Goal: Task Accomplishment & Management: Manage account settings

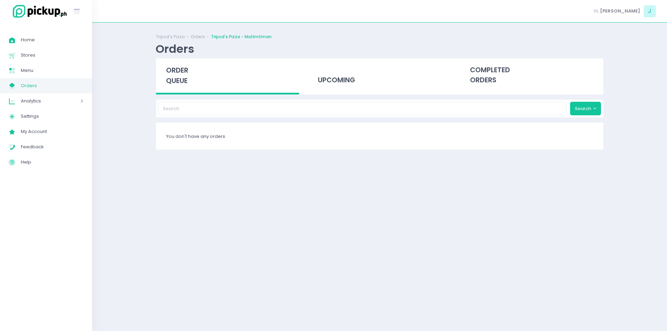
click at [183, 84] on span "order queue" at bounding box center [177, 76] width 22 height 20
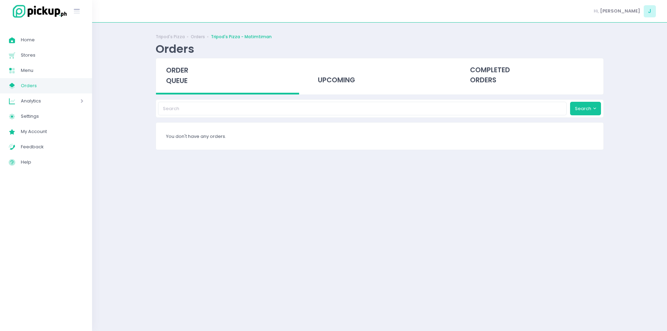
click at [183, 84] on span "order queue" at bounding box center [177, 76] width 22 height 20
click at [30, 72] on span "Menu" at bounding box center [52, 70] width 63 height 9
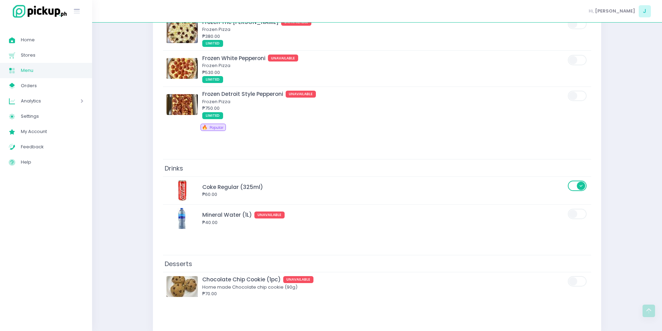
scroll to position [2585, 0]
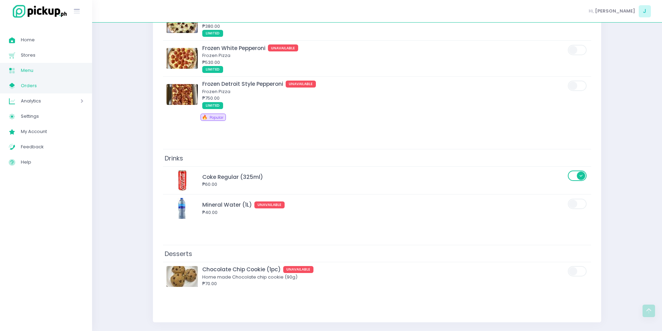
click at [73, 90] on link "My Store Created with Sketch. Orders" at bounding box center [46, 85] width 92 height 15
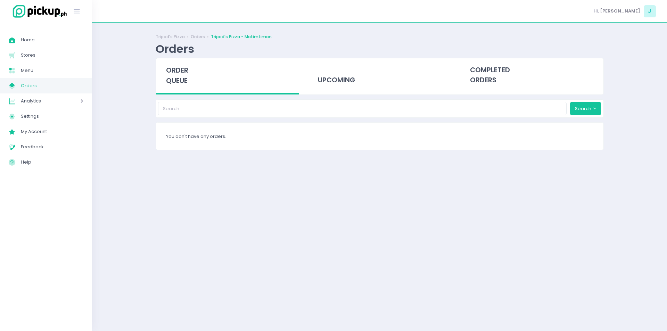
click at [174, 76] on div "order queue" at bounding box center [228, 76] width 144 height 36
click at [170, 70] on span "order queue" at bounding box center [177, 76] width 22 height 20
click at [159, 75] on div "order queue" at bounding box center [228, 76] width 144 height 36
click at [346, 252] on div "Tripod's Pizza Orders Tripod's Pizza - Matimtiman Orders order queue upcoming c…" at bounding box center [380, 176] width 466 height 291
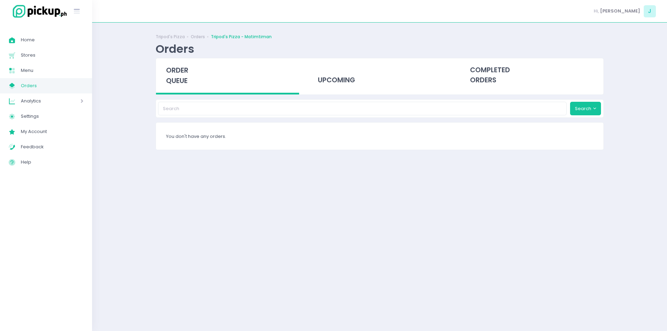
click at [181, 73] on span "order queue" at bounding box center [177, 76] width 22 height 20
click at [155, 130] on div "Tripod's Pizza Orders Tripod's Pizza - Matimtiman Orders order queue upcoming c…" at bounding box center [380, 176] width 466 height 291
click at [177, 75] on span "order queue" at bounding box center [177, 76] width 22 height 20
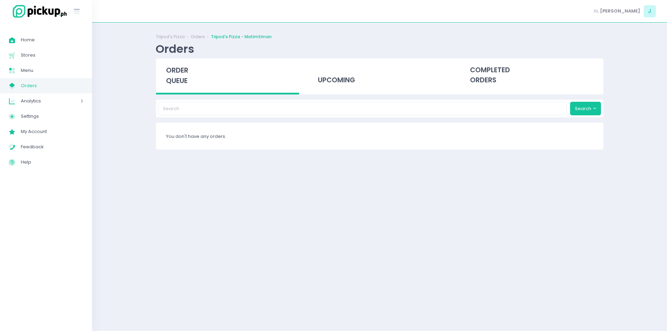
click at [177, 75] on span "order queue" at bounding box center [177, 76] width 22 height 20
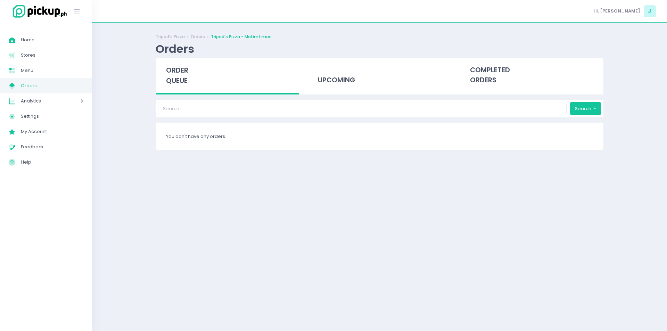
click at [178, 75] on span "order queue" at bounding box center [177, 76] width 22 height 20
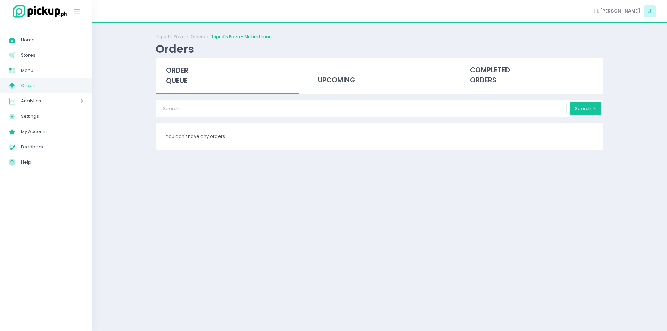
click at [178, 75] on span "order queue" at bounding box center [177, 76] width 22 height 20
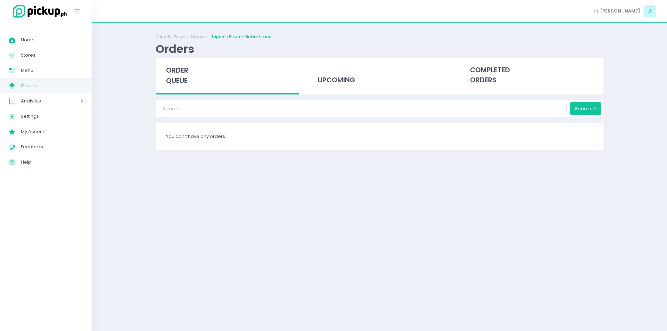
click at [178, 75] on span "order queue" at bounding box center [177, 76] width 22 height 20
click at [175, 83] on span "order queue" at bounding box center [177, 76] width 22 height 20
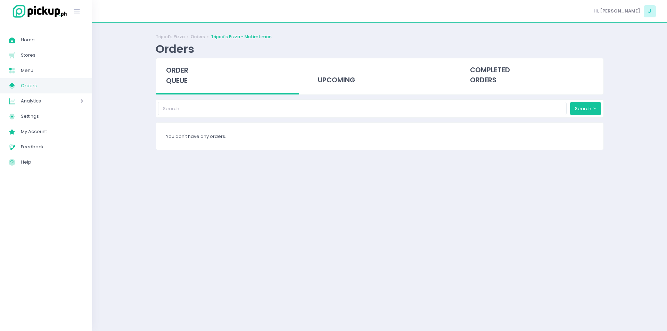
click at [175, 83] on span "order queue" at bounding box center [177, 76] width 22 height 20
click at [171, 75] on div "order queue" at bounding box center [228, 76] width 144 height 36
click at [135, 156] on div "Tripod's Pizza Orders Tripod's Pizza - Matimtiman Orders order queue upcoming c…" at bounding box center [379, 176] width 575 height 291
click at [120, 154] on div "Tripod's Pizza Orders Tripod's Pizza - Matimtiman Orders order queue upcoming c…" at bounding box center [379, 176] width 575 height 291
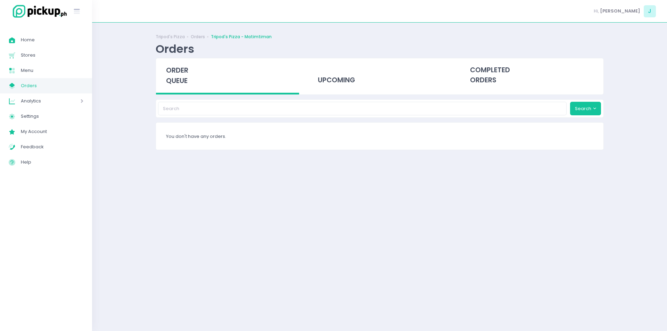
click at [184, 84] on span "order queue" at bounding box center [177, 76] width 22 height 20
click at [104, 227] on div "Tripod's Pizza Orders Tripod's Pizza - Matimtiman Orders order queue upcoming c…" at bounding box center [379, 176] width 575 height 291
click at [117, 206] on div "Tripod's Pizza Orders Tripod's Pizza - Matimtiman Orders order queue upcoming c…" at bounding box center [379, 176] width 575 height 291
click at [193, 73] on div "order queue" at bounding box center [228, 76] width 144 height 36
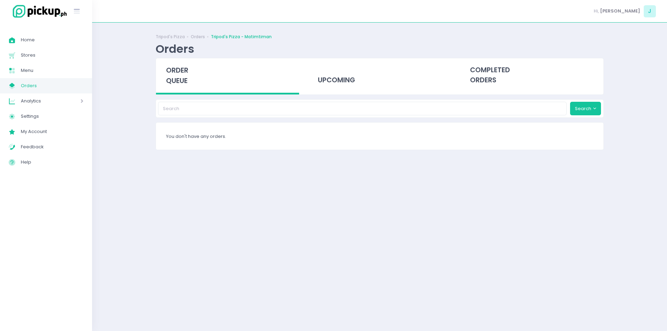
click at [185, 74] on span "order queue" at bounding box center [177, 76] width 22 height 20
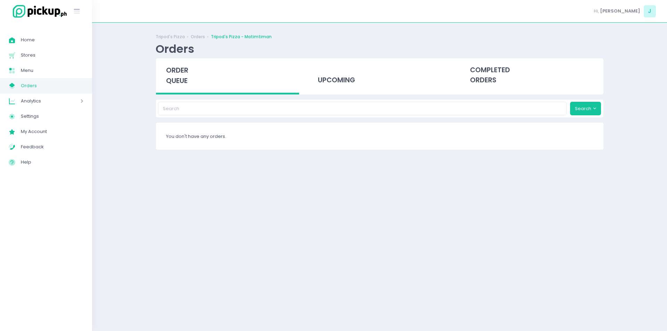
click at [185, 74] on span "order queue" at bounding box center [177, 76] width 22 height 20
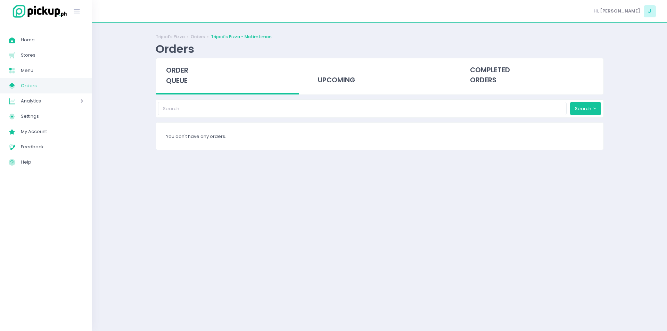
click at [185, 74] on span "order queue" at bounding box center [177, 76] width 22 height 20
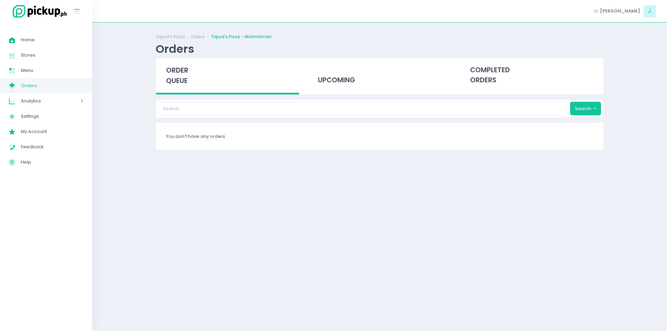
click at [140, 79] on div "Tripod's Pizza Orders Tripod's Pizza - Matimtiman Orders order queue upcoming c…" at bounding box center [379, 176] width 575 height 291
click at [200, 70] on div "order queue" at bounding box center [228, 76] width 144 height 36
click at [187, 70] on span "order queue" at bounding box center [177, 76] width 22 height 20
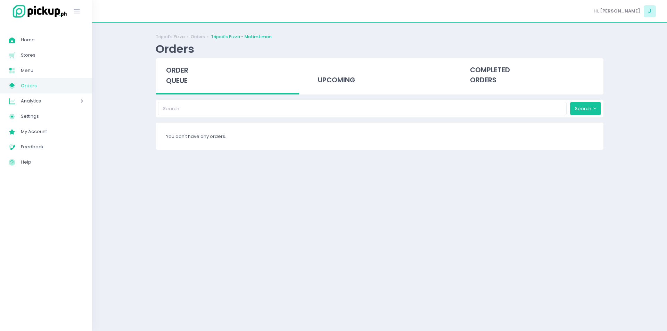
click at [187, 70] on span "order queue" at bounding box center [177, 76] width 22 height 20
click at [180, 76] on div "order queue" at bounding box center [228, 76] width 144 height 36
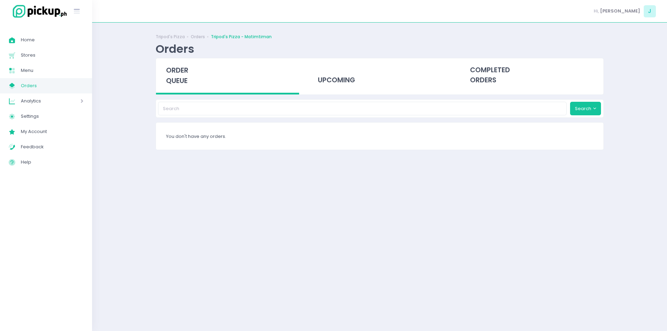
click at [180, 76] on div "order queue" at bounding box center [228, 76] width 144 height 36
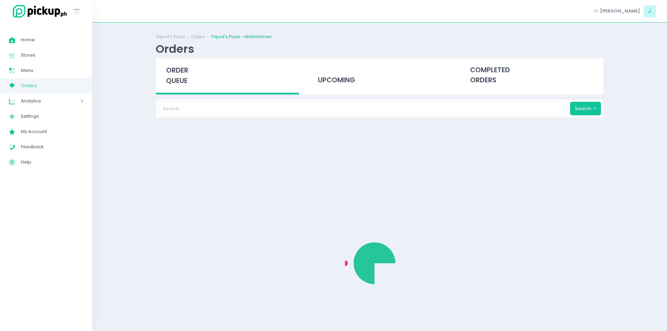
click at [180, 76] on div "order queue" at bounding box center [228, 76] width 144 height 36
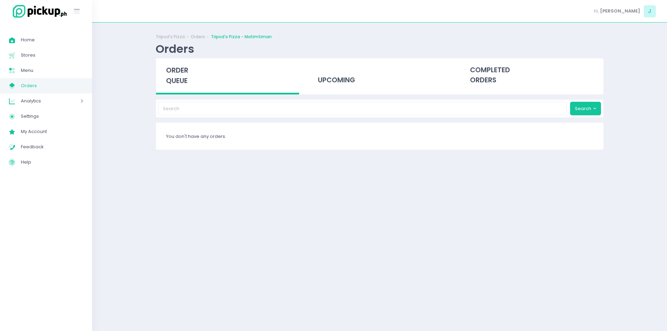
click at [180, 76] on div "order queue" at bounding box center [228, 76] width 144 height 36
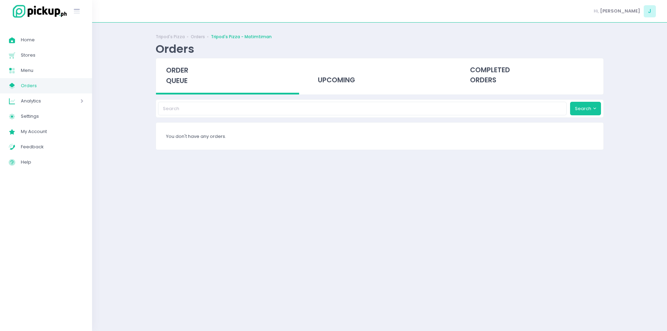
click at [180, 76] on div "order queue" at bounding box center [228, 76] width 144 height 36
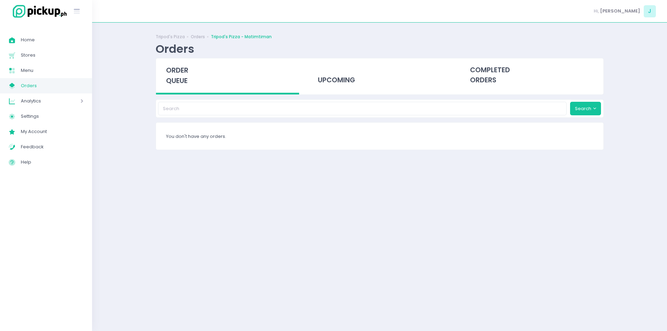
click at [180, 76] on div "order queue" at bounding box center [228, 76] width 144 height 36
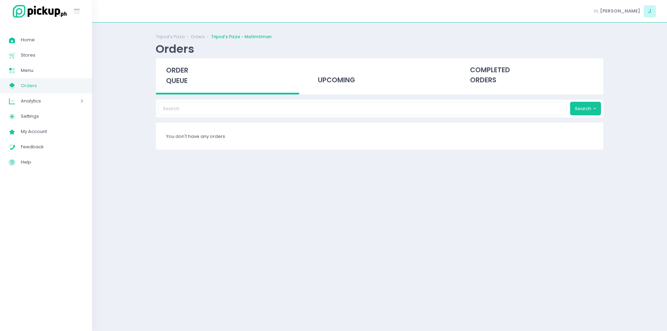
click at [180, 76] on div "order queue" at bounding box center [228, 76] width 144 height 36
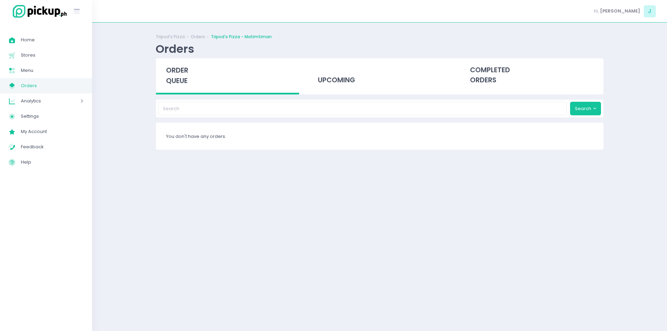
click at [180, 76] on div "order queue" at bounding box center [228, 76] width 144 height 36
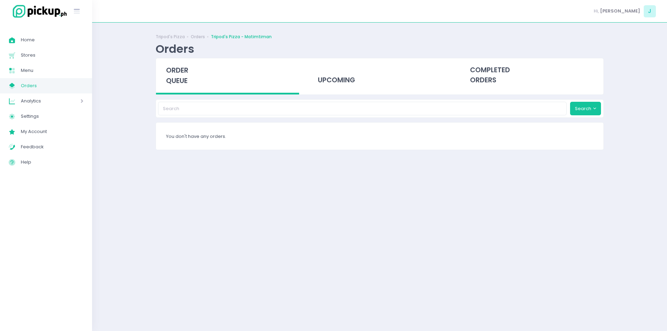
click at [180, 76] on div "order queue" at bounding box center [228, 76] width 144 height 36
click at [173, 83] on span "order queue" at bounding box center [177, 76] width 22 height 20
click at [69, 72] on span "Menu" at bounding box center [52, 70] width 63 height 9
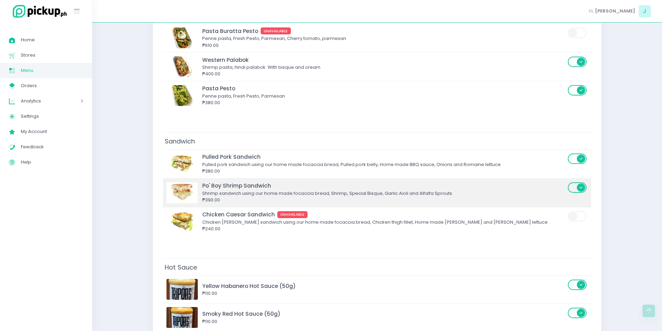
scroll to position [1856, 0]
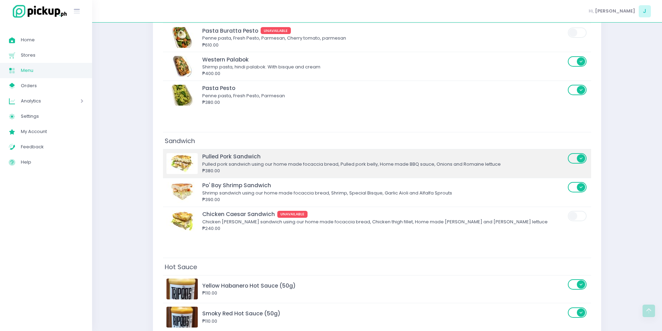
click at [324, 173] on div "₱380.00" at bounding box center [384, 171] width 364 height 7
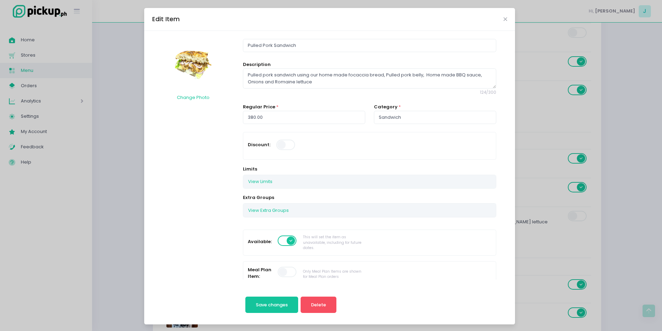
click at [278, 244] on span at bounding box center [288, 241] width 20 height 10
click at [258, 299] on button "Save changes" at bounding box center [271, 305] width 53 height 17
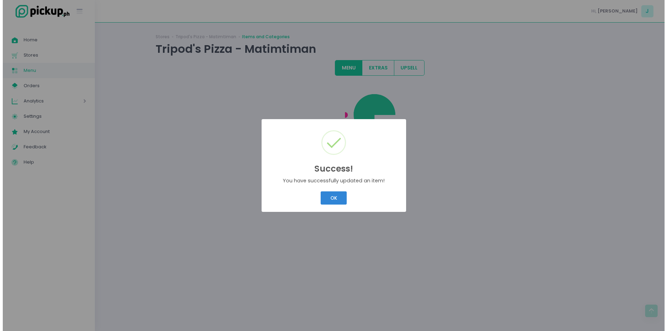
scroll to position [0, 0]
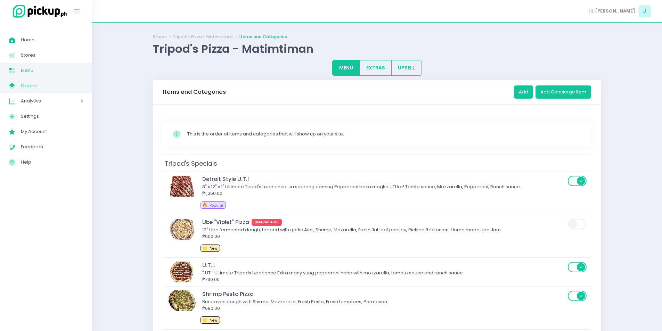
click at [67, 91] on link "My Store Created with Sketch. Orders" at bounding box center [46, 85] width 92 height 15
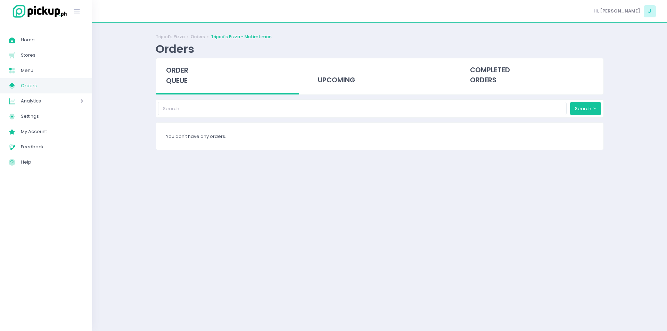
click at [171, 79] on span "order queue" at bounding box center [177, 76] width 22 height 20
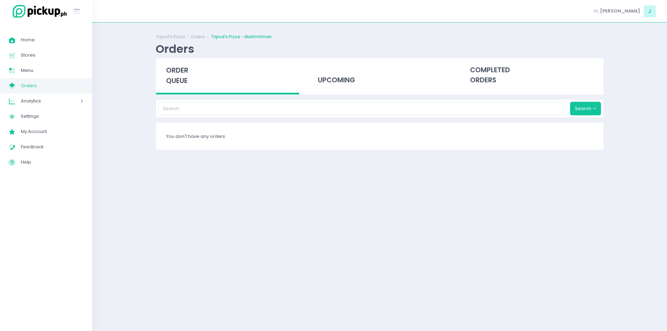
click at [179, 78] on span "order queue" at bounding box center [177, 76] width 22 height 20
click at [170, 64] on div "order queue" at bounding box center [228, 76] width 144 height 36
click at [173, 77] on span "order queue" at bounding box center [177, 76] width 22 height 20
click at [70, 84] on span "Orders" at bounding box center [52, 85] width 63 height 9
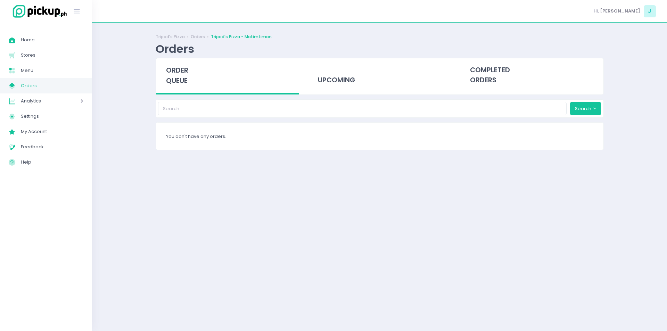
click at [177, 84] on span "order queue" at bounding box center [177, 76] width 22 height 20
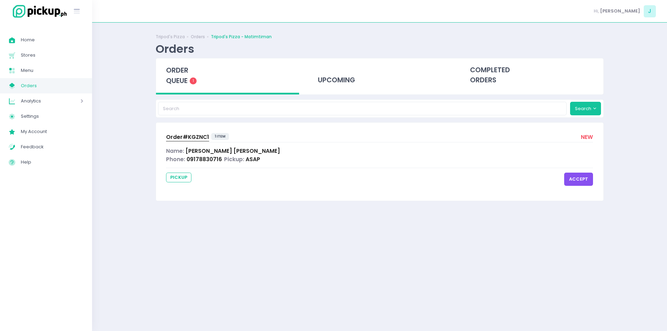
click at [177, 84] on span "order queue" at bounding box center [177, 76] width 22 height 20
click at [576, 182] on button "accept" at bounding box center [579, 179] width 29 height 13
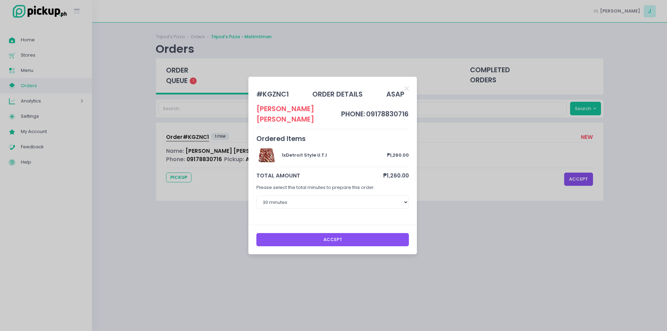
click at [353, 236] on button "Accept" at bounding box center [333, 239] width 153 height 13
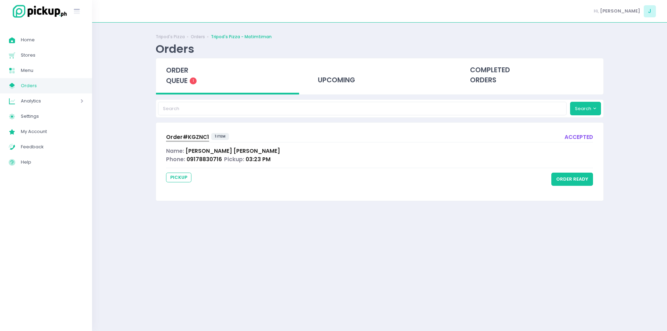
click at [187, 136] on span "Order# KGZNC1" at bounding box center [187, 136] width 43 height 7
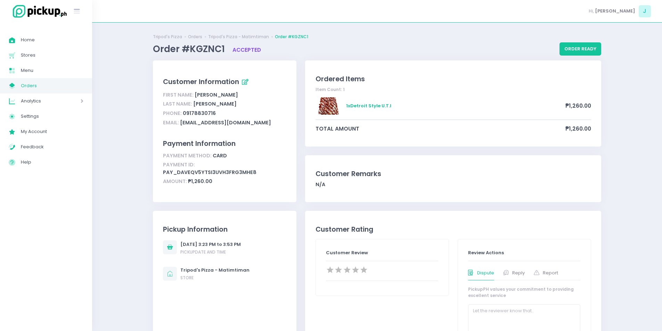
click at [44, 85] on span "Orders" at bounding box center [52, 85] width 63 height 9
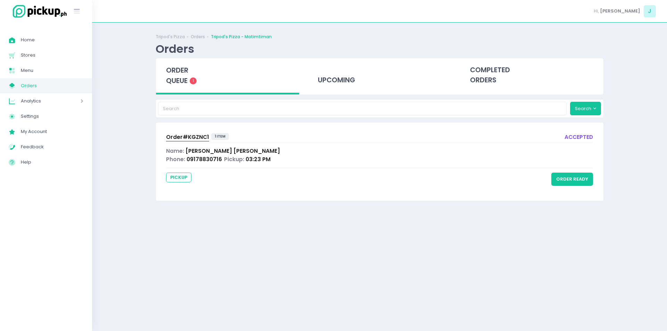
click at [178, 137] on span "Order# KGZNC1" at bounding box center [187, 136] width 43 height 7
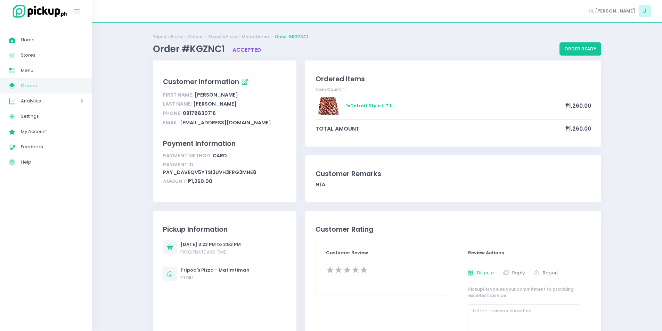
click at [51, 88] on span "Orders" at bounding box center [52, 85] width 63 height 9
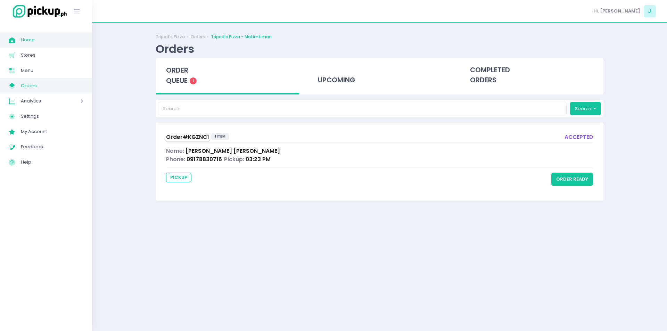
click at [32, 43] on span "Home" at bounding box center [52, 39] width 63 height 9
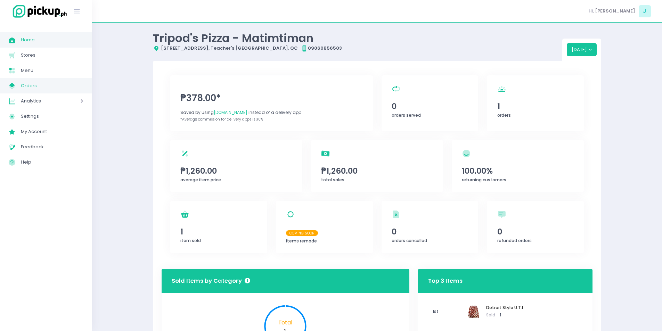
click at [30, 84] on span "Orders" at bounding box center [52, 85] width 63 height 9
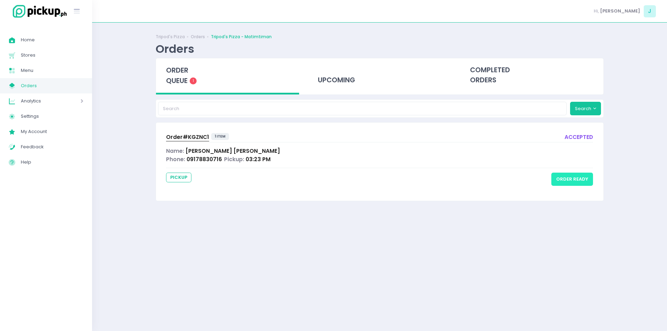
click at [576, 176] on button "order ready" at bounding box center [573, 179] width 42 height 13
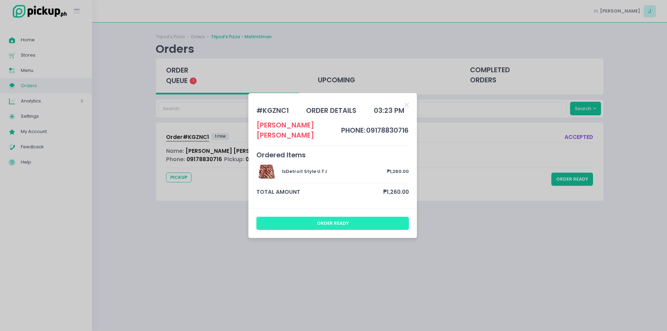
click at [348, 220] on button "order ready" at bounding box center [333, 223] width 153 height 13
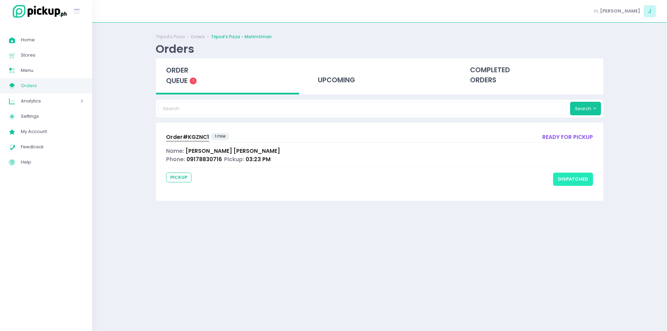
click at [570, 182] on button "dispatched" at bounding box center [573, 179] width 40 height 13
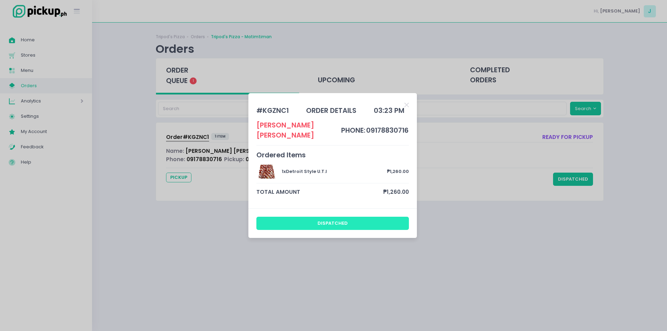
click at [348, 217] on button "dispatched" at bounding box center [333, 223] width 153 height 13
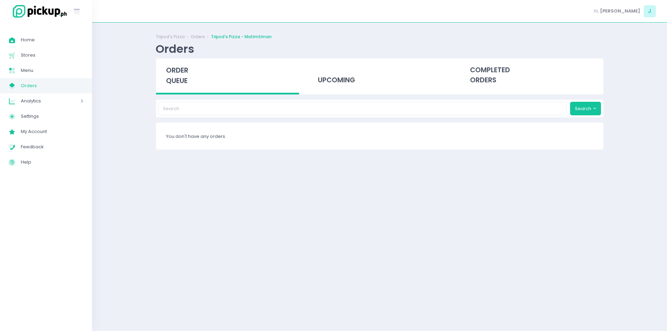
click at [186, 66] on span "order queue" at bounding box center [177, 76] width 22 height 20
click at [185, 70] on span "order queue" at bounding box center [177, 76] width 22 height 20
